Goal: Task Accomplishment & Management: Use online tool/utility

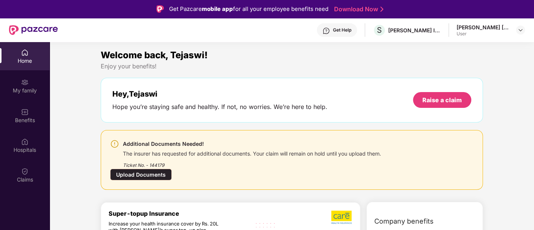
click at [172, 169] on div "Upload Documents" at bounding box center [141, 175] width 62 height 12
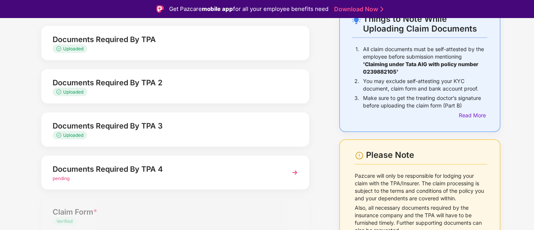
scroll to position [66, 0]
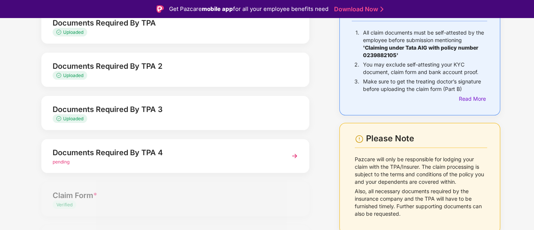
click at [295, 154] on img at bounding box center [295, 156] width 14 height 14
